Goal: Information Seeking & Learning: Learn about a topic

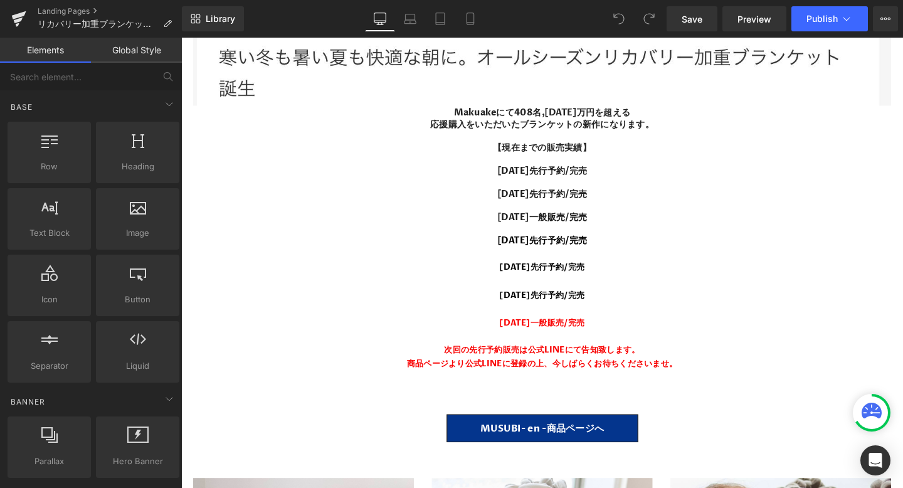
scroll to position [12121, 0]
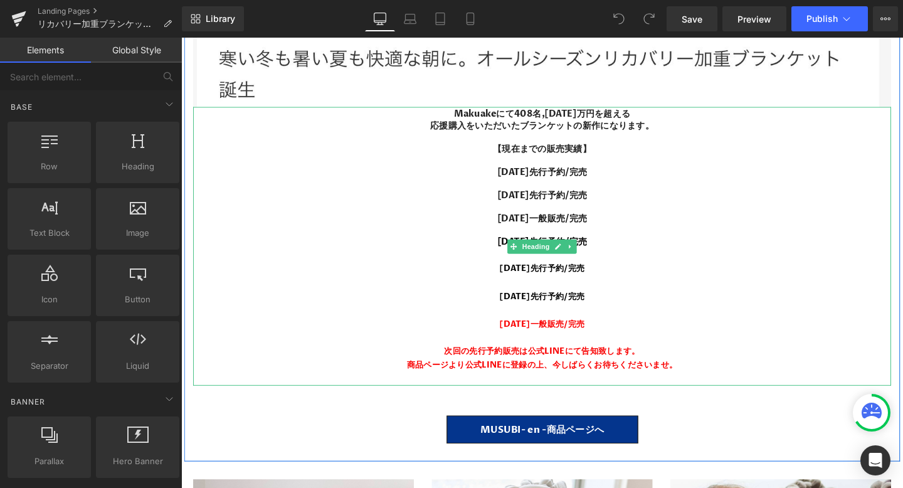
click at [577, 374] on div "商品ページより公式LINEに登録の上、今しばらくお待ちくださいませ。" at bounding box center [560, 381] width 733 height 14
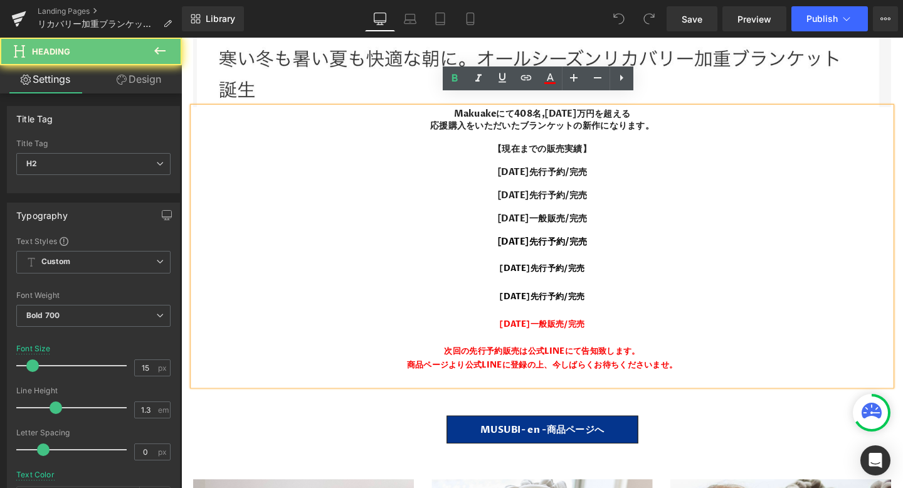
click at [560, 360] on div "次回の先行予約販売は公式LINEにて告知致します。" at bounding box center [560, 367] width 733 height 14
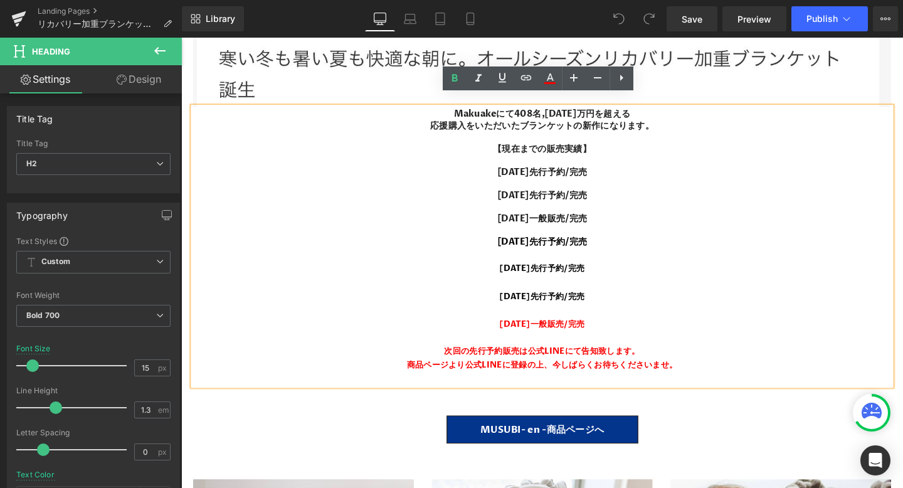
click at [546, 361] on b "次回の先行予約販売は公式LINEにて告知致します。" at bounding box center [561, 367] width 206 height 12
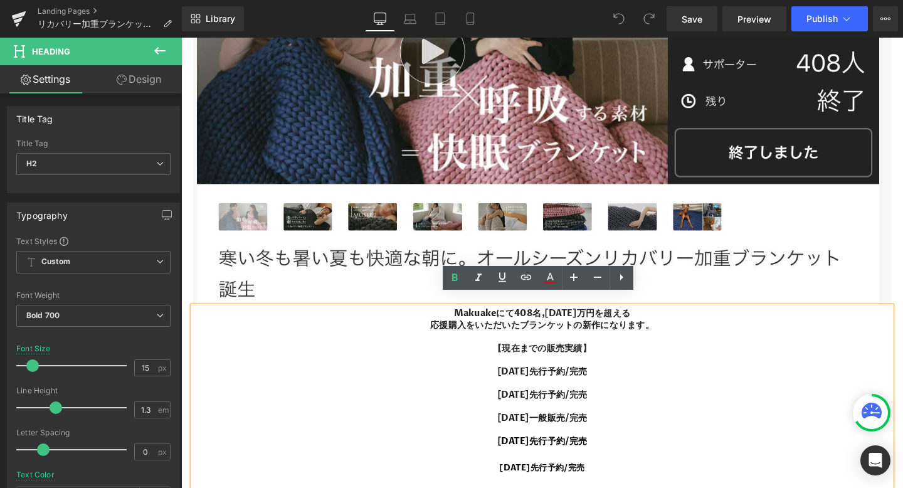
scroll to position [12043, 0]
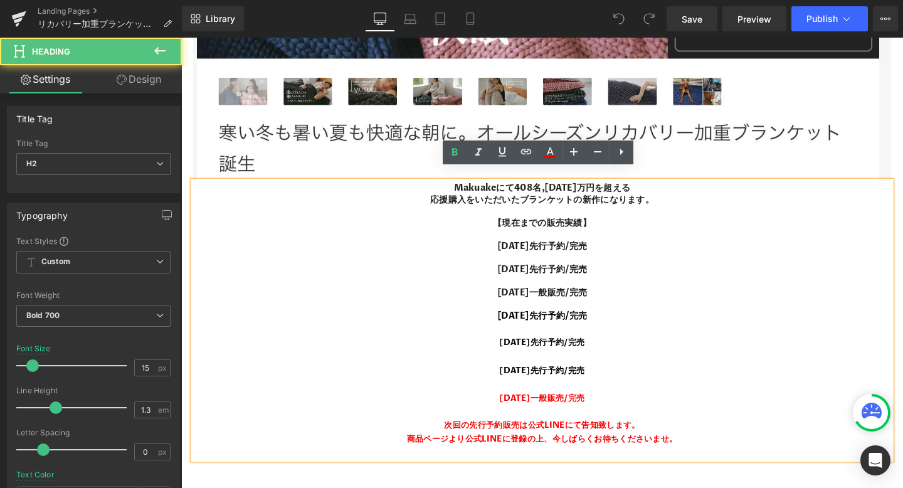
click at [559, 410] on b "[DATE]一般販売/完売" at bounding box center [561, 416] width 90 height 12
drag, startPoint x: 641, startPoint y: 404, endPoint x: 444, endPoint y: 404, distance: 196.8
click at [444, 409] on div "[DATE]一般販売/完売" at bounding box center [560, 416] width 733 height 14
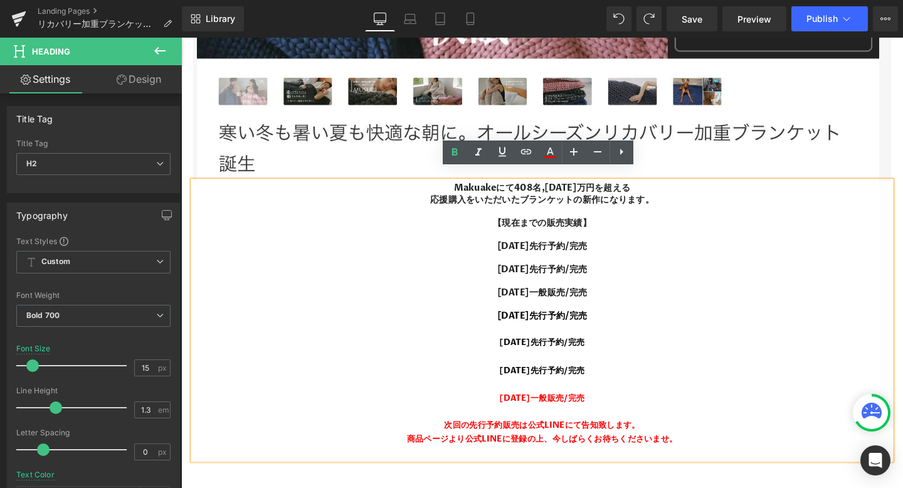
copy b "[DATE]一般販売/完売"
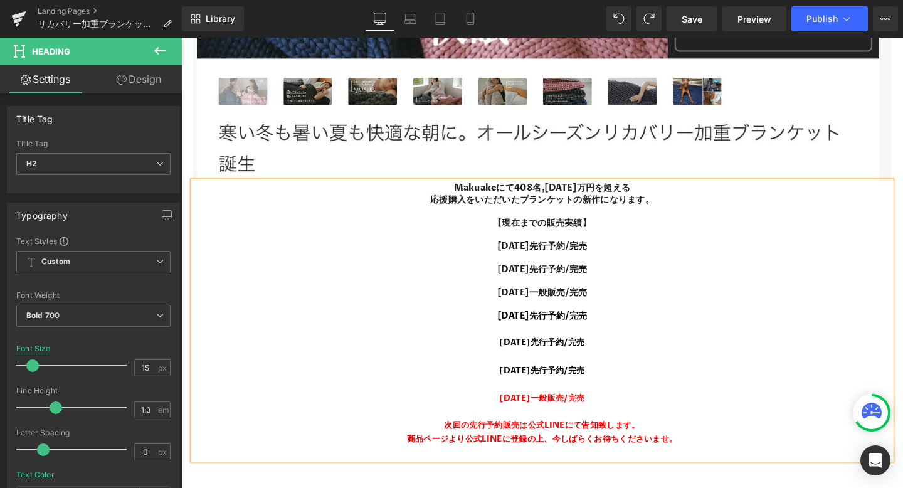
click at [683, 423] on div at bounding box center [560, 430] width 733 height 14
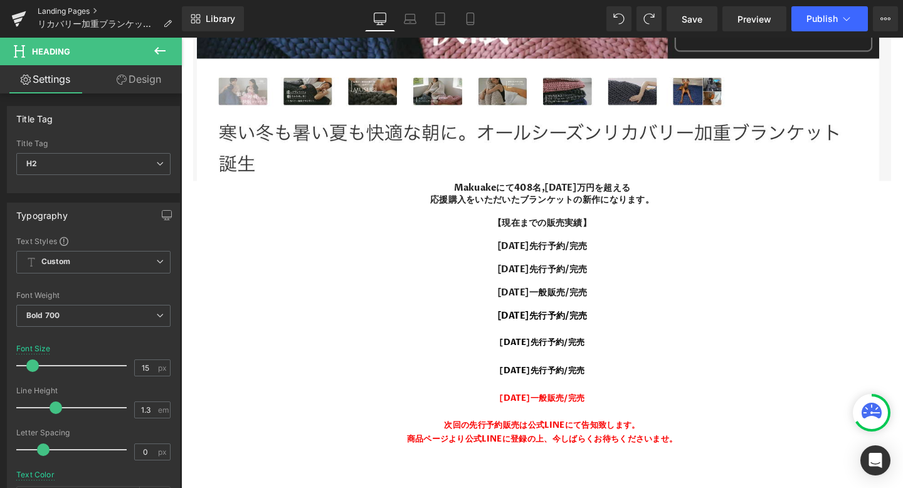
click at [61, 8] on link "Landing Pages" at bounding box center [110, 11] width 144 height 10
